Goal: Information Seeking & Learning: Learn about a topic

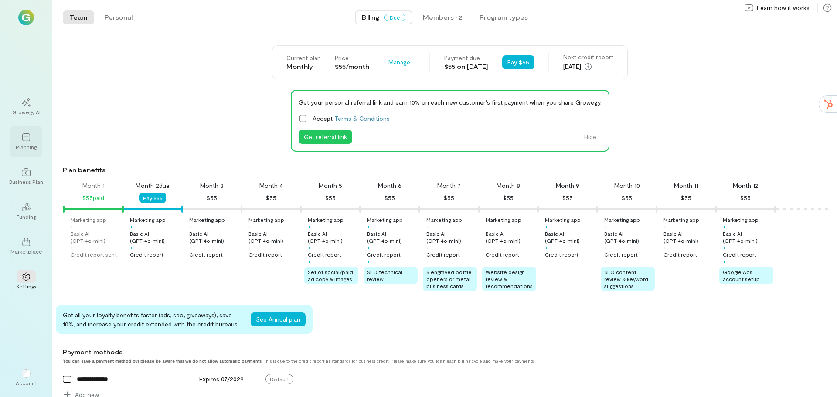
click at [27, 140] on icon at bounding box center [26, 137] width 9 height 9
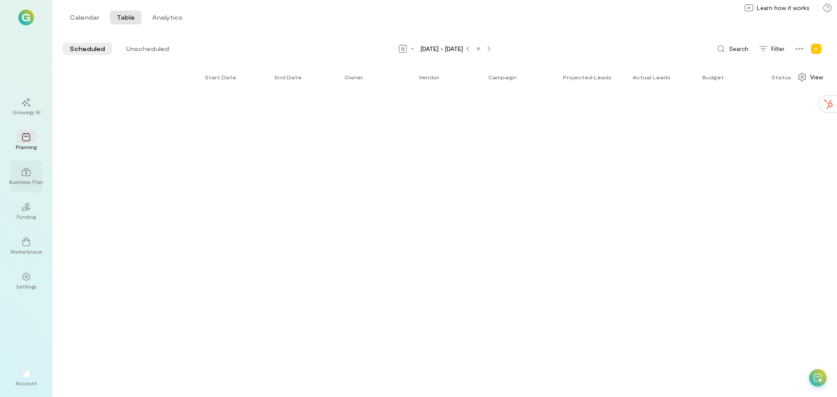
click at [21, 179] on div "Business Plan" at bounding box center [26, 181] width 34 height 7
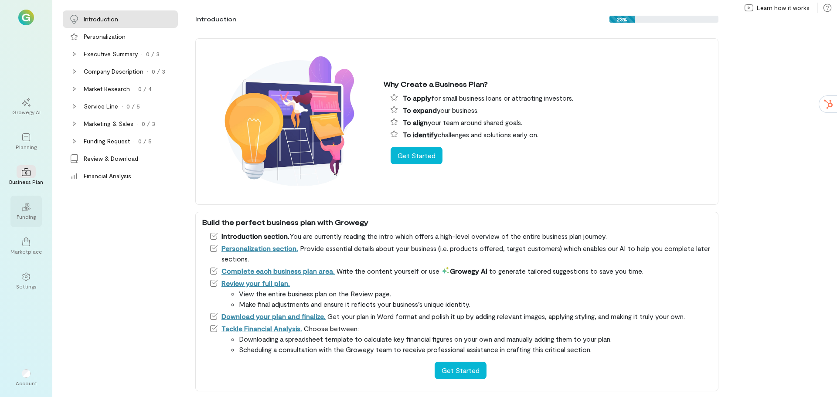
click at [30, 211] on icon "02" at bounding box center [26, 207] width 9 height 9
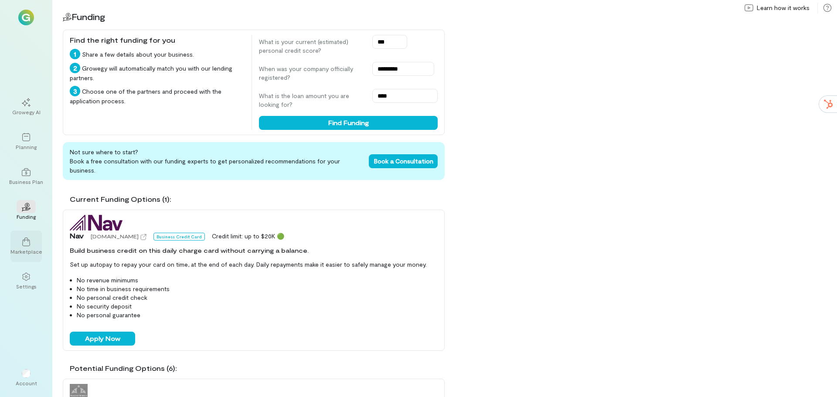
click at [24, 249] on div "Marketplace" at bounding box center [26, 251] width 32 height 7
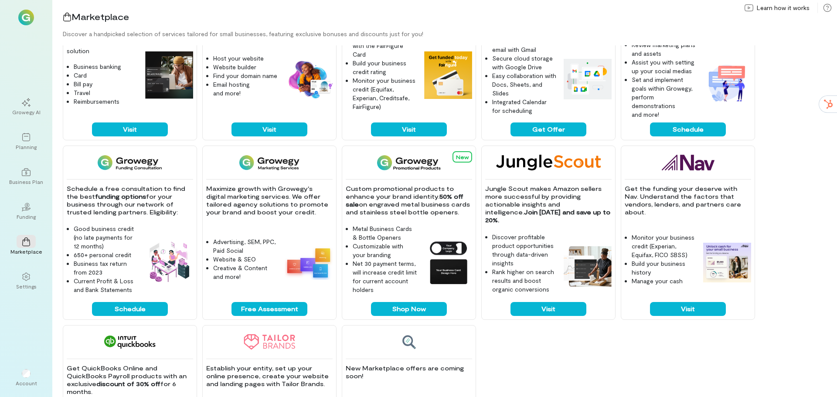
scroll to position [87, 0]
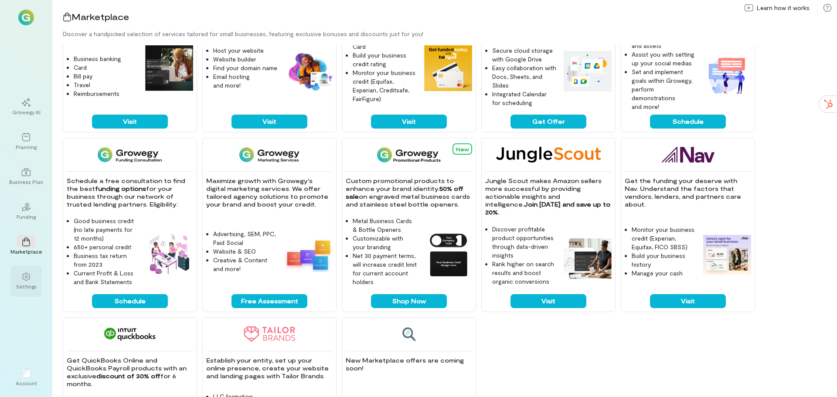
click at [30, 286] on div "Settings" at bounding box center [26, 286] width 20 height 7
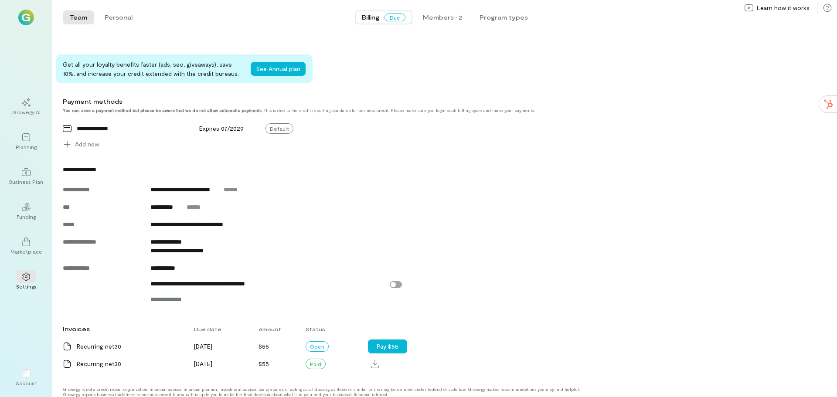
scroll to position [258, 0]
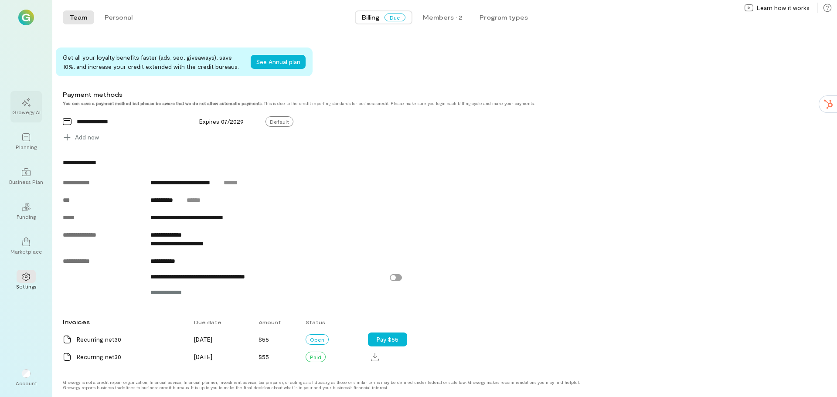
click at [37, 105] on div "Growegy AI" at bounding box center [25, 106] width 31 height 31
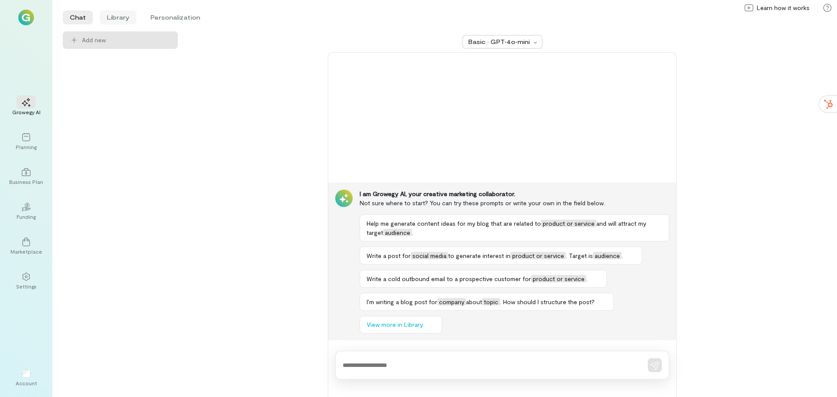
click at [119, 17] on li "Library" at bounding box center [118, 17] width 37 height 14
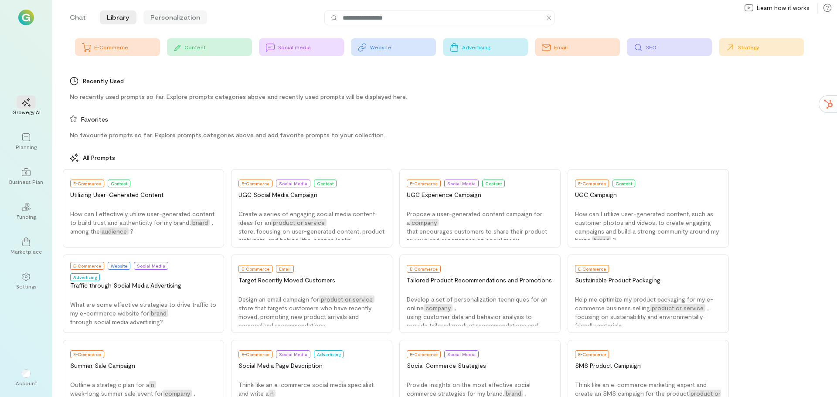
click at [170, 18] on li "Personalization" at bounding box center [175, 17] width 64 height 14
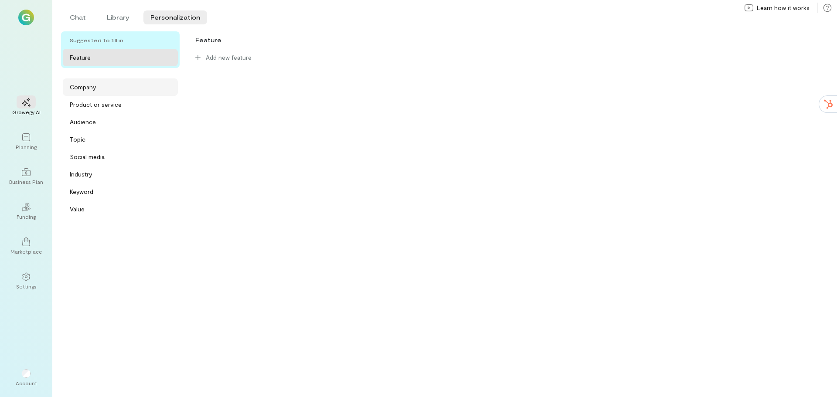
click at [97, 88] on div "Company" at bounding box center [123, 87] width 106 height 9
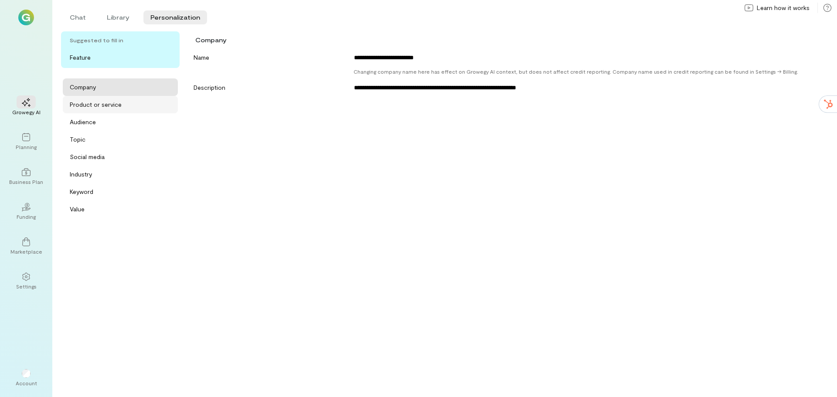
click at [100, 110] on div "Product or service" at bounding box center [120, 104] width 115 height 17
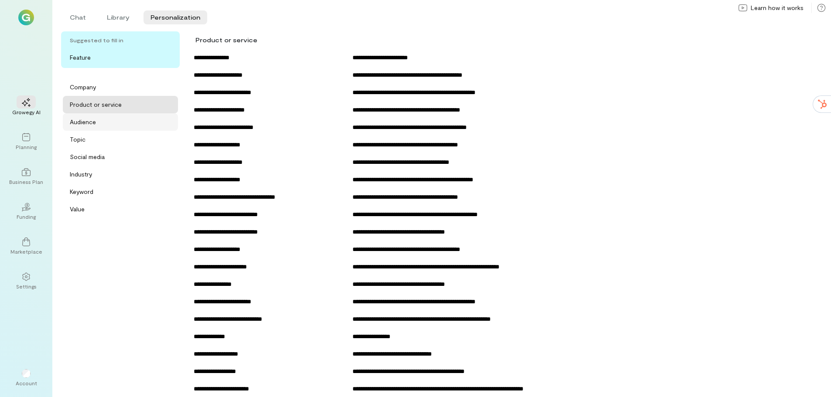
click at [100, 127] on div "Audience" at bounding box center [120, 121] width 115 height 17
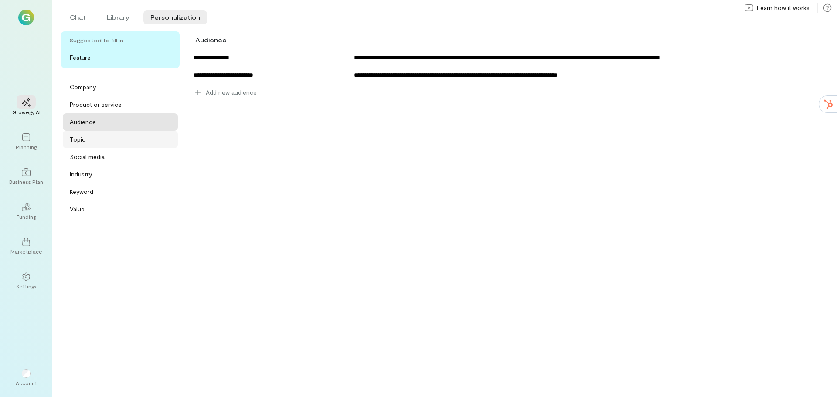
click at [104, 140] on div "Topic" at bounding box center [123, 139] width 106 height 9
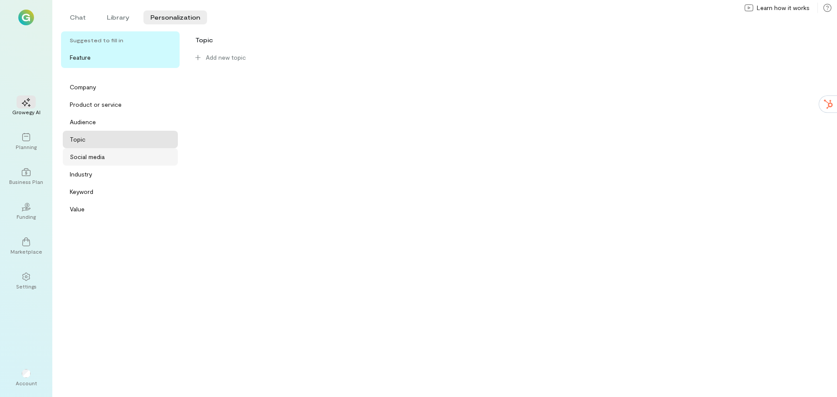
click at [103, 156] on div "Social media" at bounding box center [87, 157] width 35 height 9
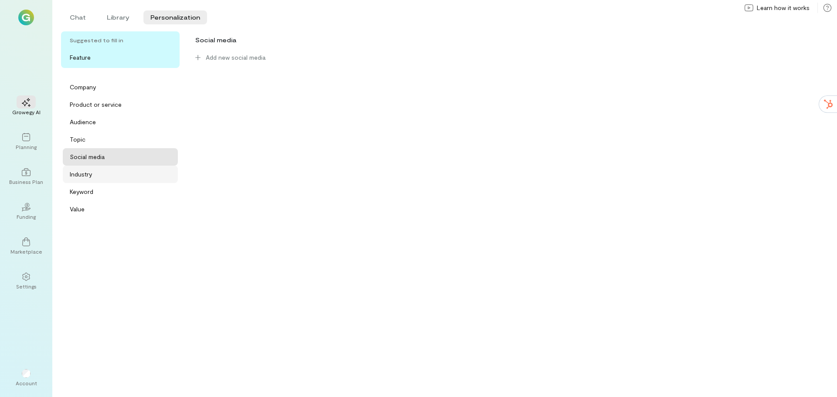
click at [99, 172] on div "Industry" at bounding box center [123, 174] width 106 height 9
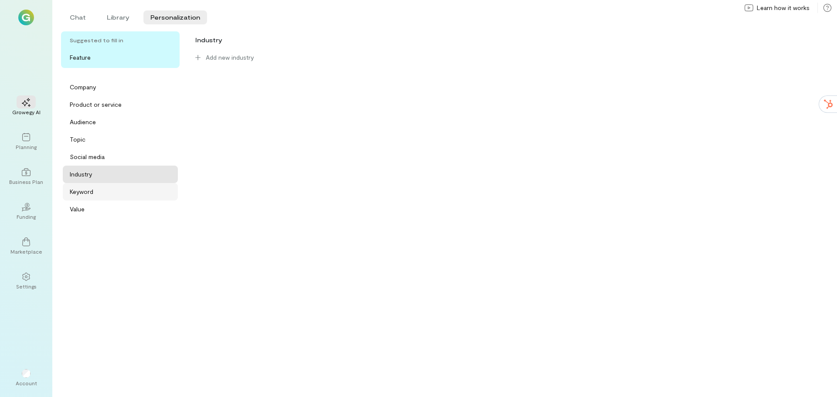
click at [94, 189] on div "Keyword" at bounding box center [123, 192] width 106 height 9
click at [92, 207] on div "Value" at bounding box center [123, 209] width 106 height 9
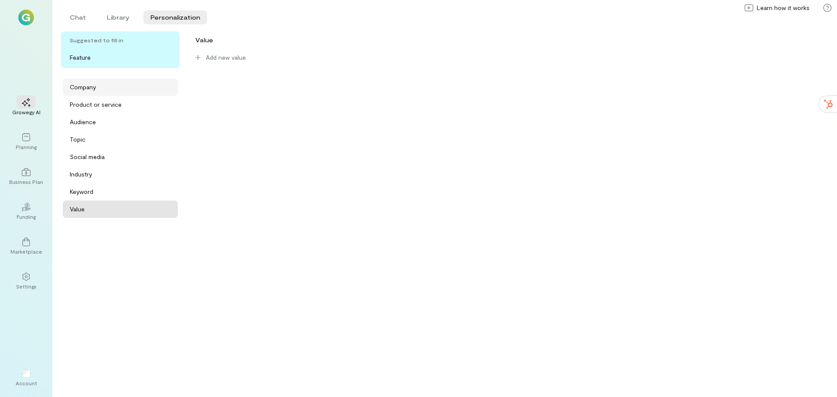
click at [98, 89] on div "Company" at bounding box center [123, 87] width 106 height 9
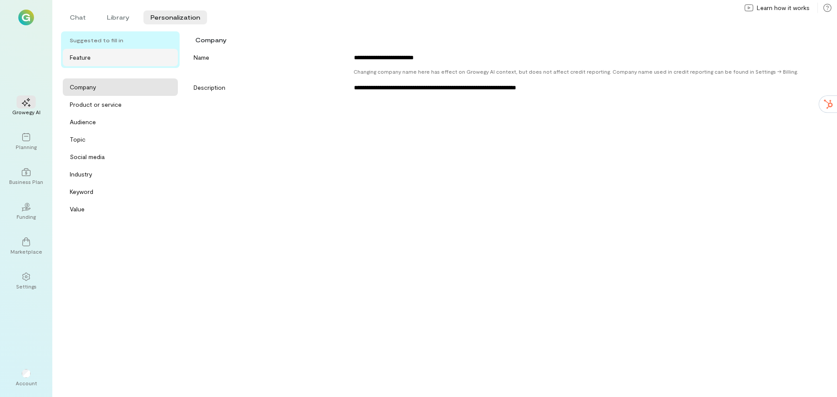
click at [99, 58] on div "Feature" at bounding box center [123, 57] width 106 height 9
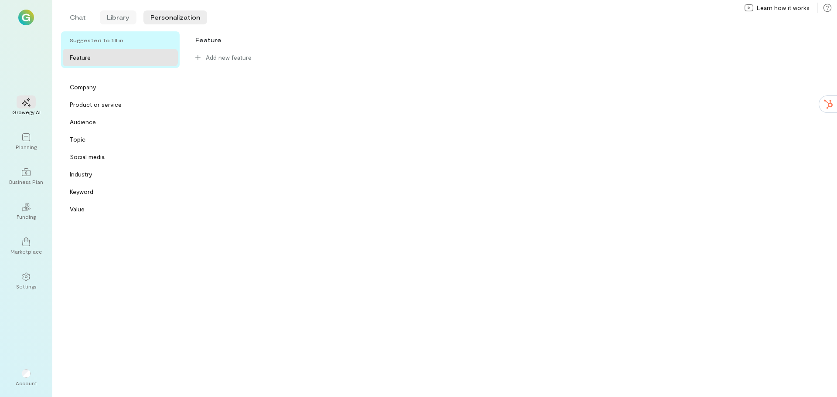
click at [116, 14] on li "Library" at bounding box center [118, 17] width 37 height 14
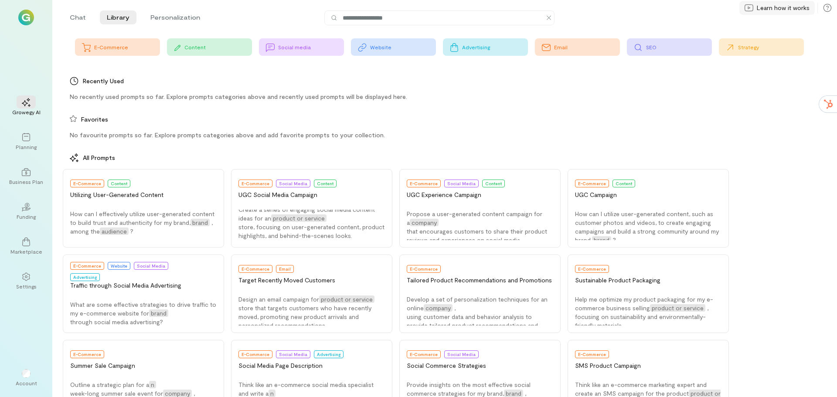
click at [763, 10] on span "Learn how it works" at bounding box center [783, 7] width 53 height 9
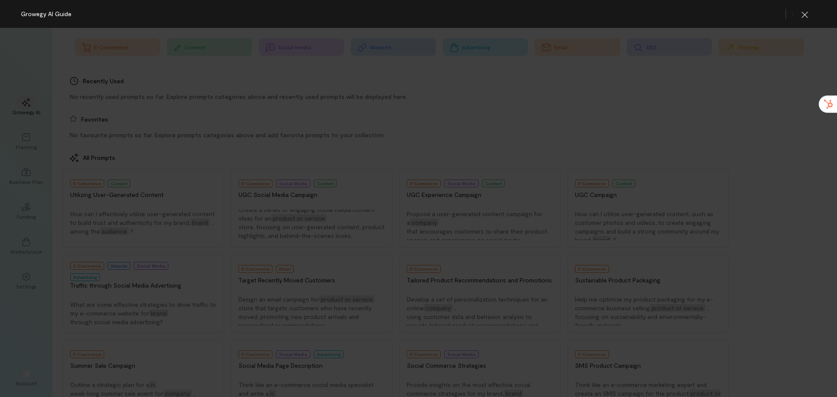
click at [747, 136] on div at bounding box center [418, 212] width 837 height 369
